Goal: Navigation & Orientation: Find specific page/section

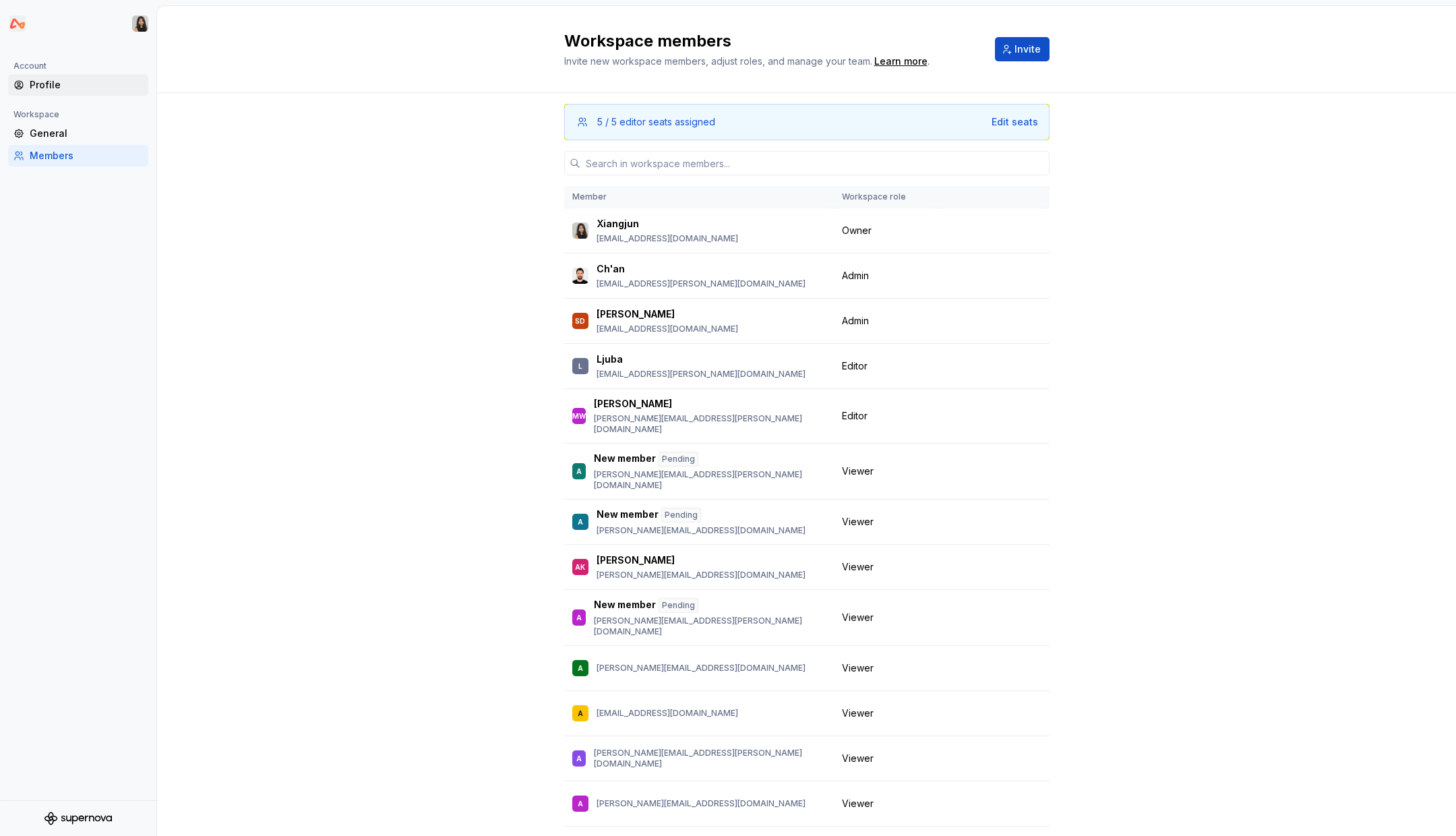
click at [65, 88] on div "Profile" at bounding box center [86, 85] width 113 height 14
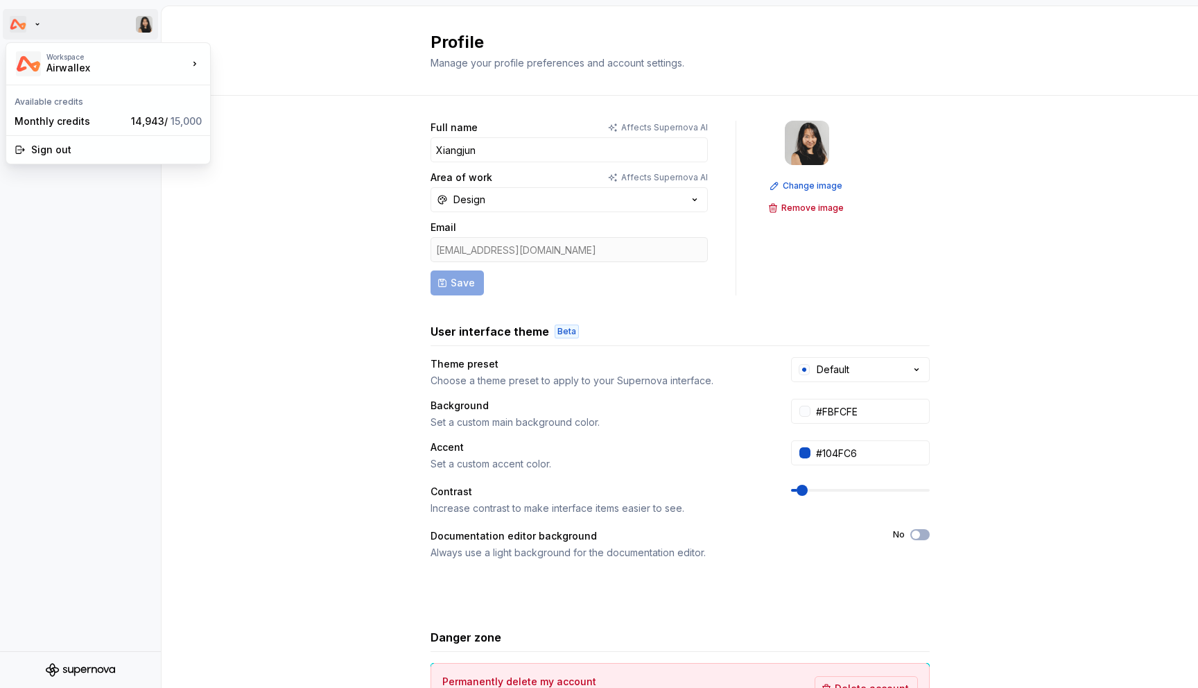
click at [17, 26] on html "Account Profile Workspace General Members Profile Manage your profile preferenc…" at bounding box center [599, 344] width 1198 height 688
click at [265, 51] on div "Airwallex" at bounding box center [270, 60] width 118 height 22
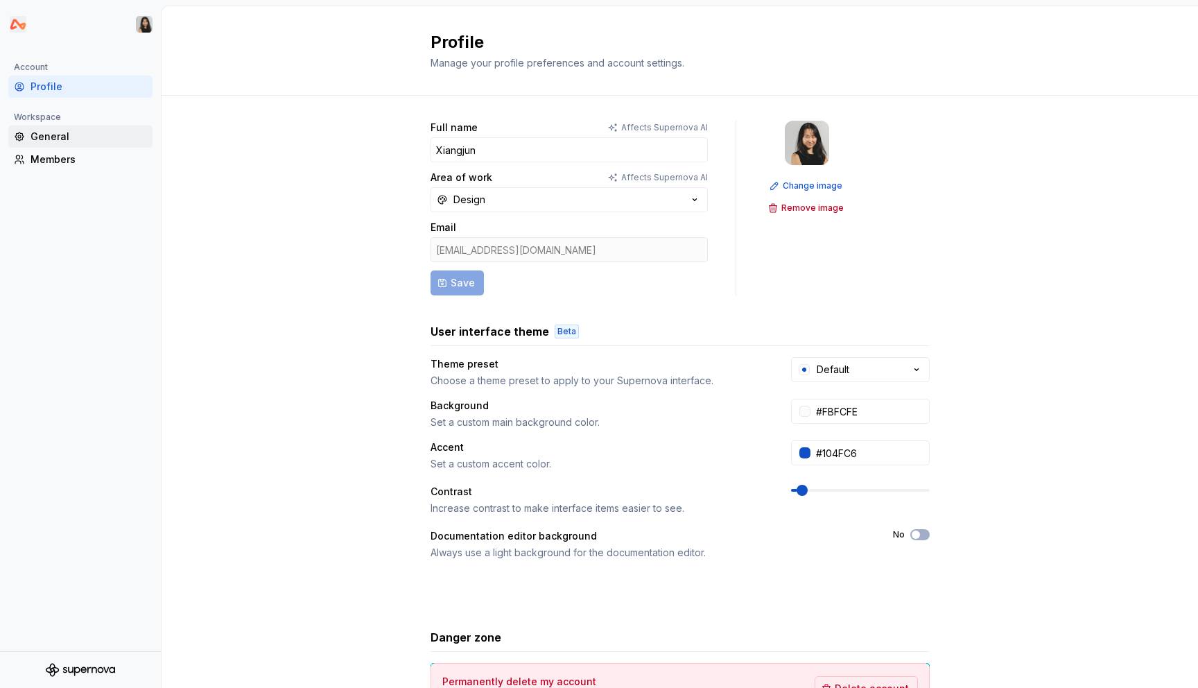
click at [42, 135] on div "General" at bounding box center [88, 137] width 116 height 14
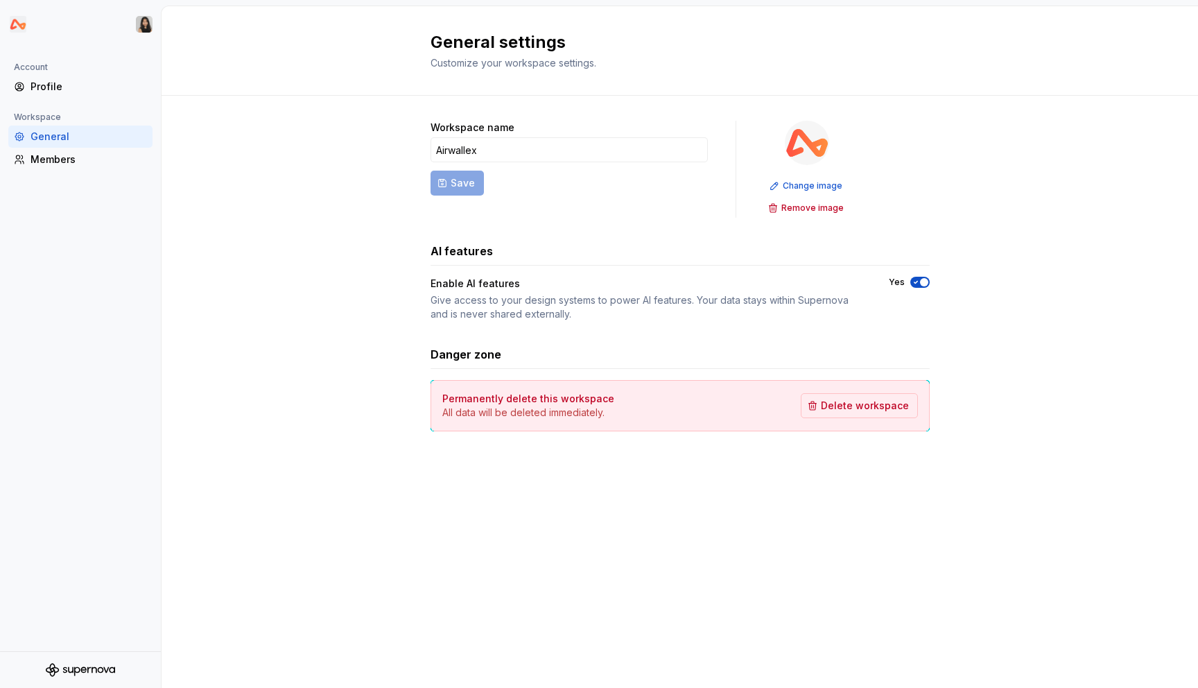
click at [91, 664] on icon "Supernova Logo" at bounding box center [80, 670] width 69 height 14
